Goal: Task Accomplishment & Management: Use online tool/utility

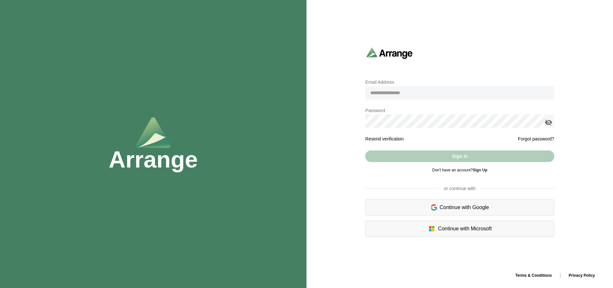
click at [389, 92] on input "email" at bounding box center [459, 93] width 189 height 14
type input "**********"
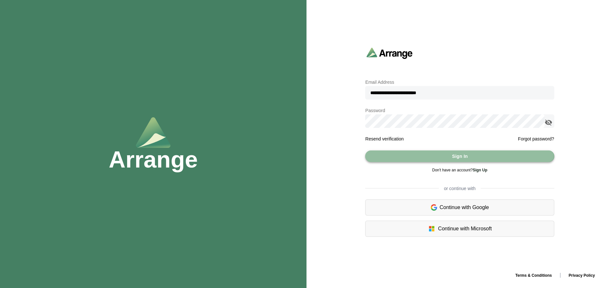
click at [424, 158] on button "Sign In" at bounding box center [459, 157] width 189 height 12
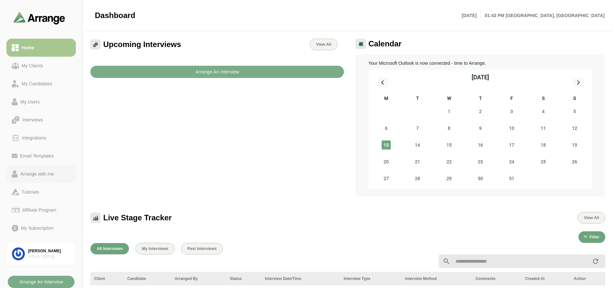
click at [43, 175] on div "Arrange with me" at bounding box center [37, 174] width 39 height 8
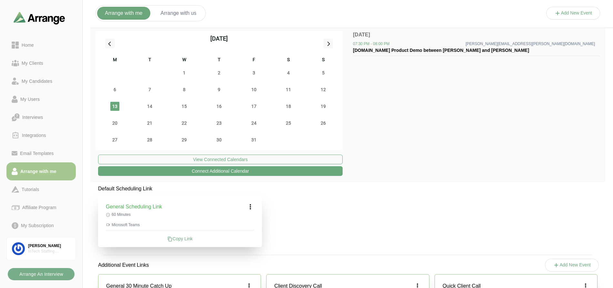
click at [249, 208] on icon at bounding box center [250, 207] width 8 height 8
click at [185, 238] on div "Copy Link" at bounding box center [180, 239] width 148 height 6
